Goal: Information Seeking & Learning: Learn about a topic

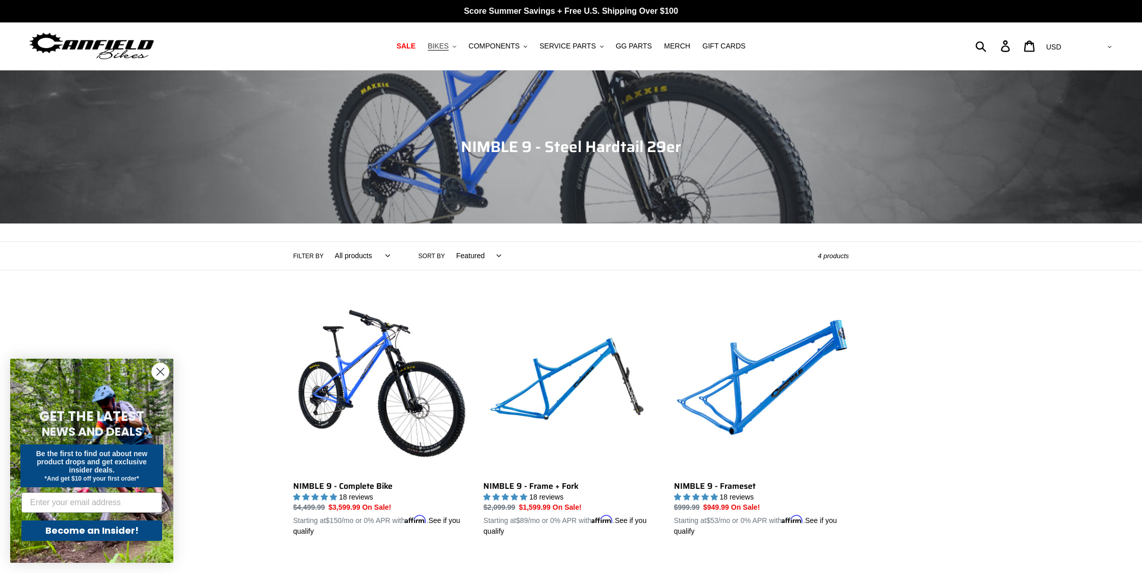
click at [439, 46] on span "BIKES" at bounding box center [438, 46] width 21 height 9
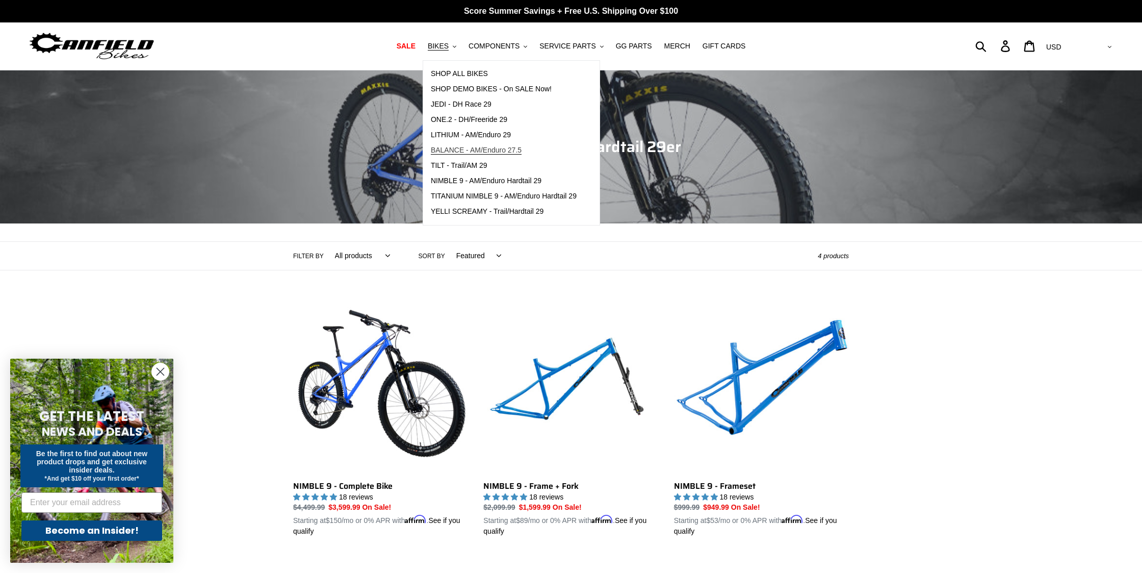
click at [487, 148] on span "BALANCE - AM/Enduro 27.5" at bounding box center [476, 150] width 91 height 9
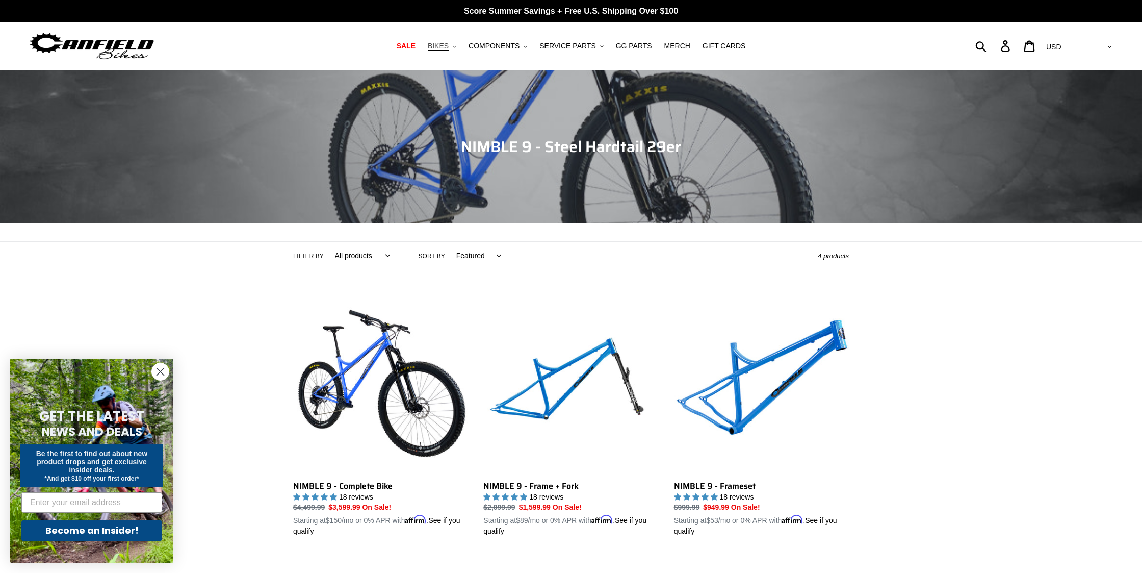
click at [442, 45] on span "BIKES" at bounding box center [438, 46] width 21 height 9
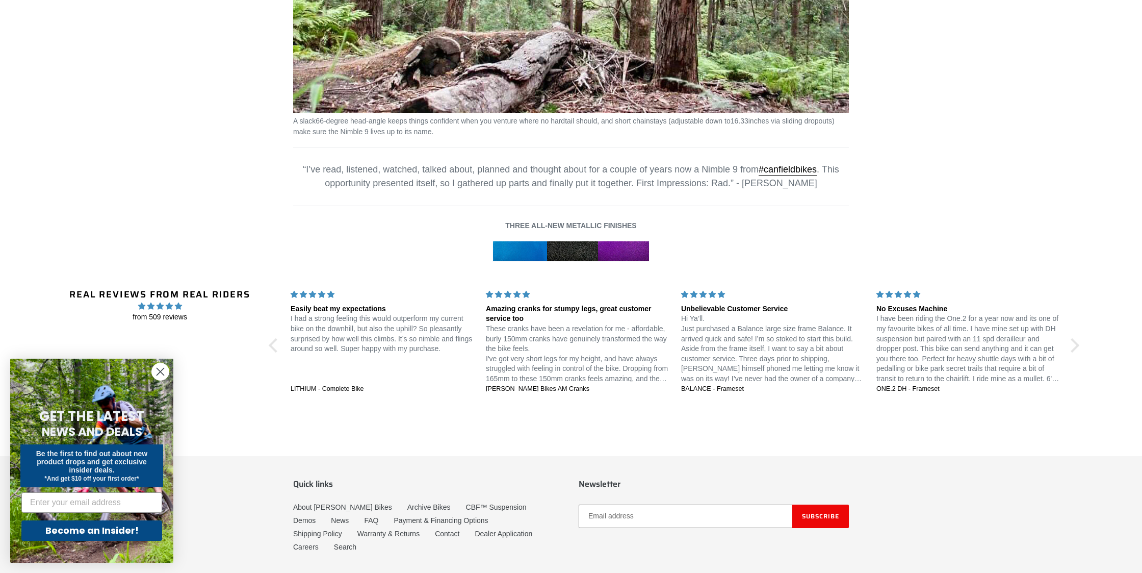
scroll to position [1588, 0]
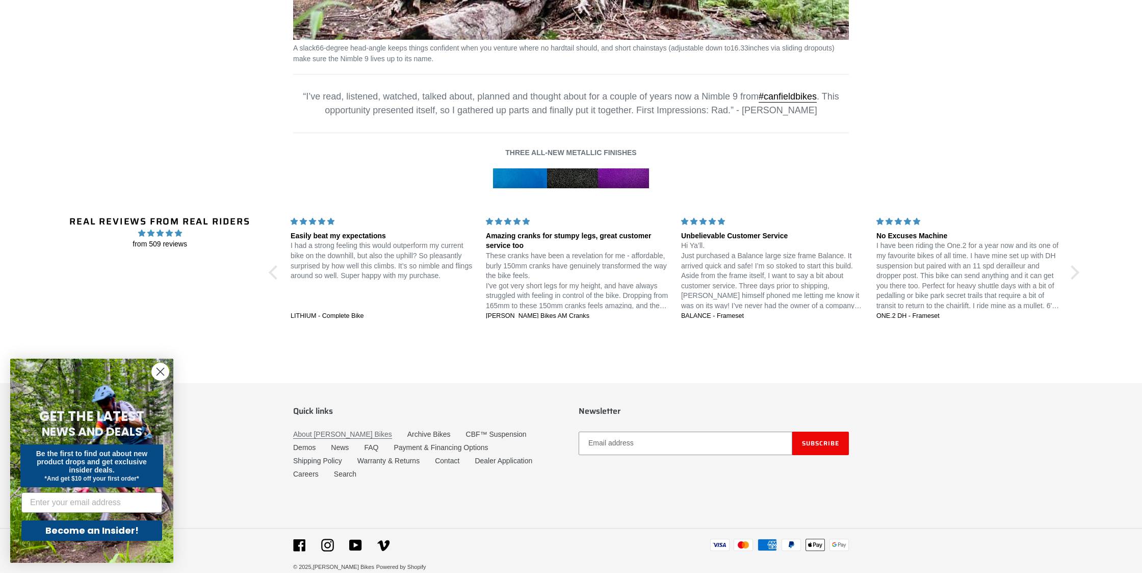
click at [324, 430] on link "About [PERSON_NAME] Bikes" at bounding box center [342, 434] width 99 height 9
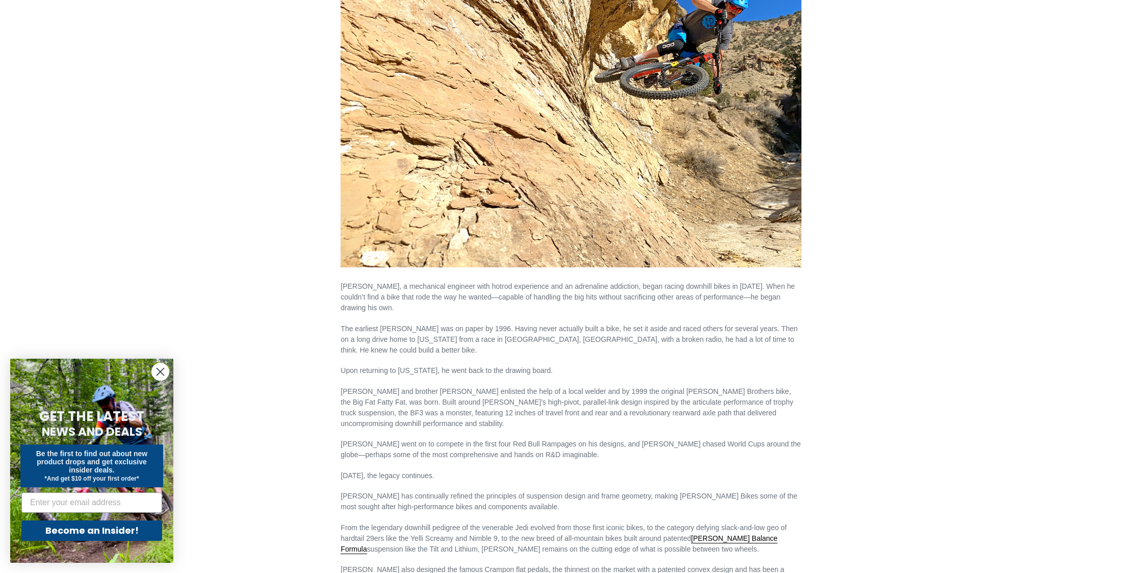
scroll to position [225, 0]
